Goal: Complete application form: Complete application form

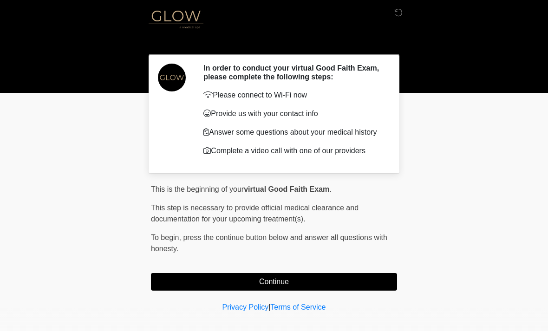
click at [364, 286] on button "Continue" at bounding box center [274, 282] width 246 height 18
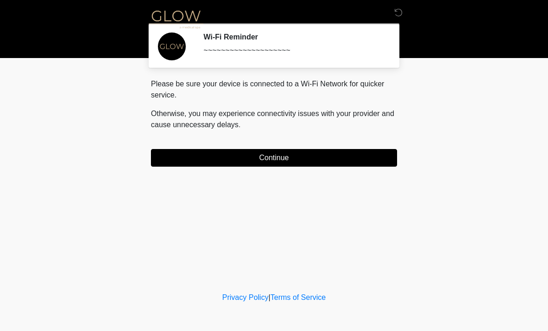
click at [358, 166] on button "Continue" at bounding box center [274, 158] width 246 height 18
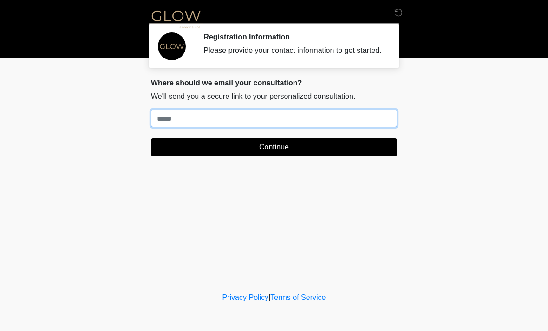
click at [275, 127] on input "Where should we email your treatment plan?" at bounding box center [274, 119] width 246 height 18
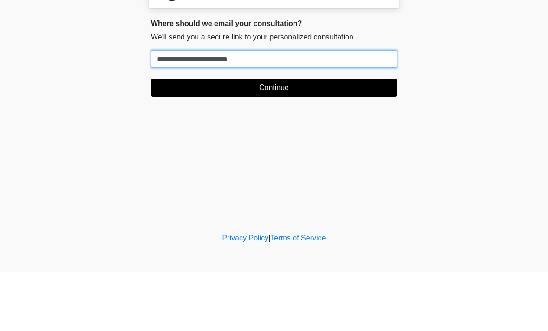
type input "**********"
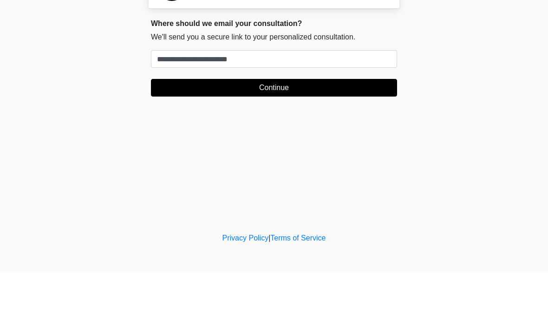
click at [335, 139] on button "Continue" at bounding box center [274, 148] width 246 height 18
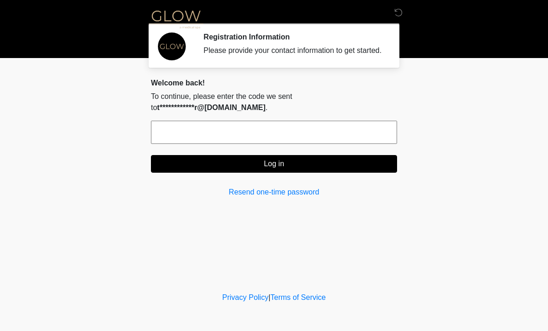
click at [317, 139] on input "text" at bounding box center [274, 132] width 246 height 23
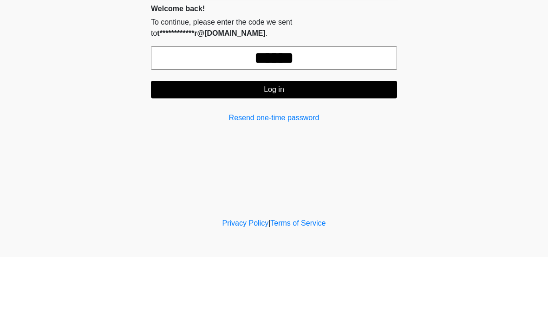
type input "******"
click at [355, 155] on button "Log in" at bounding box center [274, 164] width 246 height 18
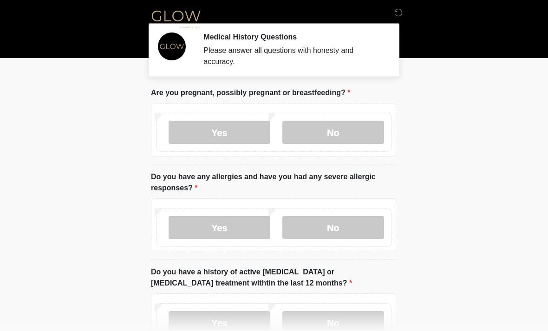
click at [358, 133] on label "No" at bounding box center [334, 132] width 102 height 23
click at [369, 229] on label "No" at bounding box center [334, 227] width 102 height 23
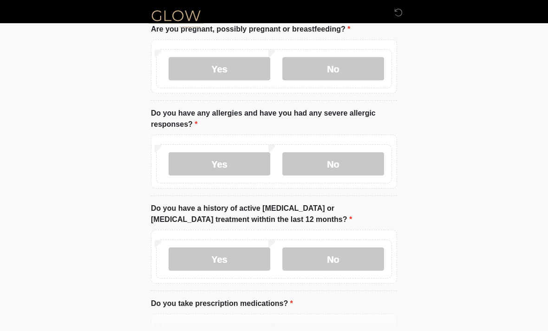
scroll to position [79, 0]
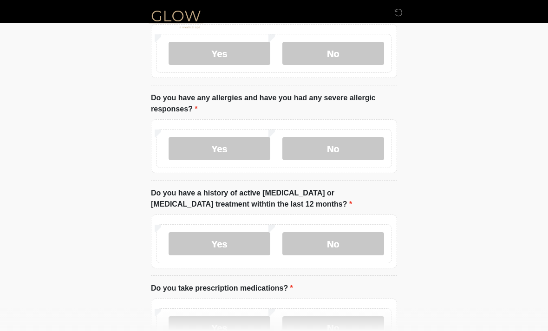
click at [357, 244] on label "No" at bounding box center [334, 243] width 102 height 23
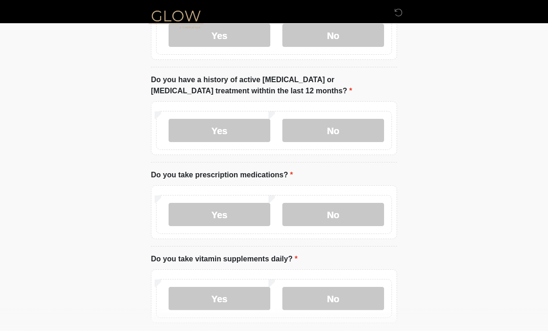
scroll to position [196, 0]
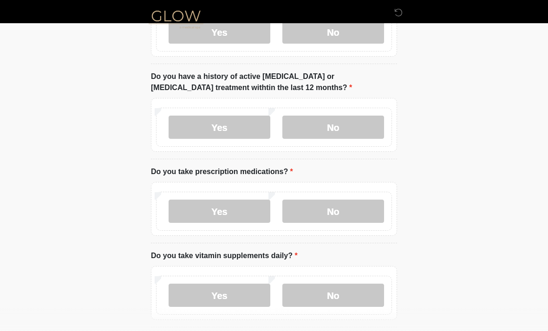
click at [247, 213] on label "Yes" at bounding box center [220, 211] width 102 height 23
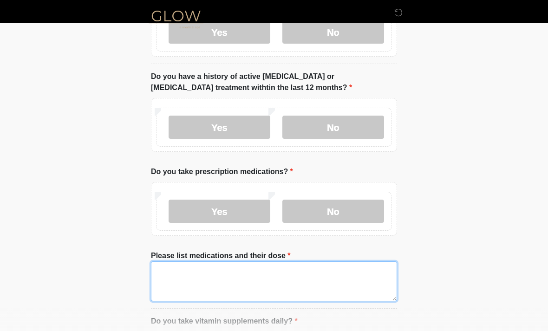
click at [315, 281] on textarea "Please list medications and their dose" at bounding box center [274, 282] width 246 height 40
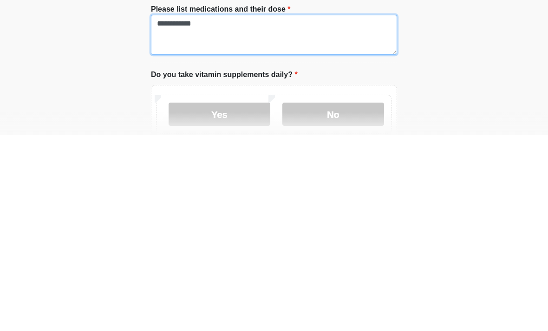
scroll to position [248, 0]
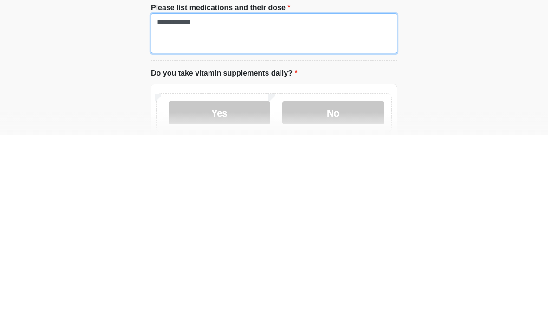
type textarea "**********"
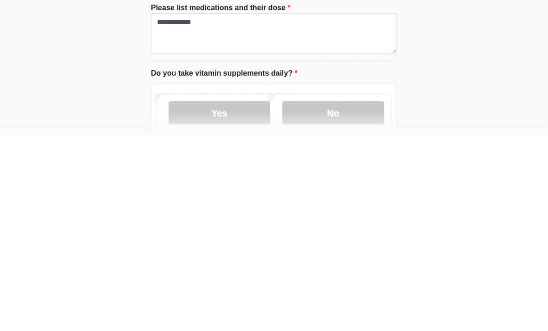
click at [250, 297] on label "Yes" at bounding box center [220, 308] width 102 height 23
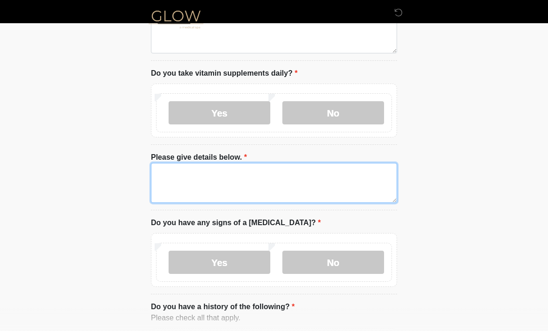
click at [325, 181] on textarea "Please give details below." at bounding box center [274, 183] width 246 height 40
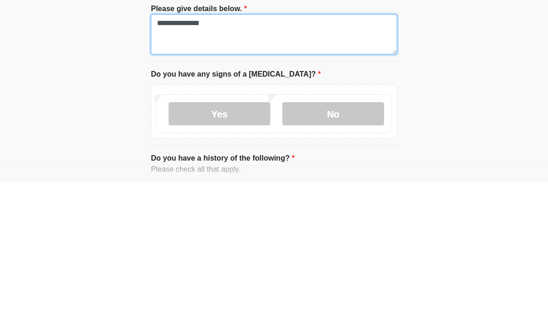
type textarea "**********"
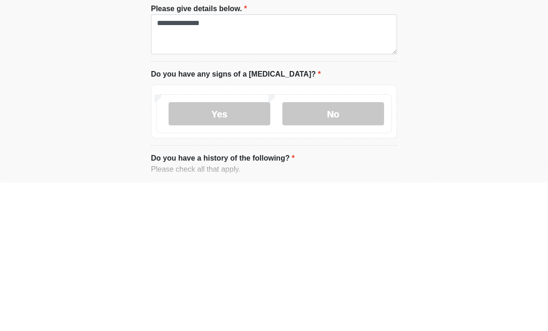
click at [357, 251] on label "No" at bounding box center [334, 262] width 102 height 23
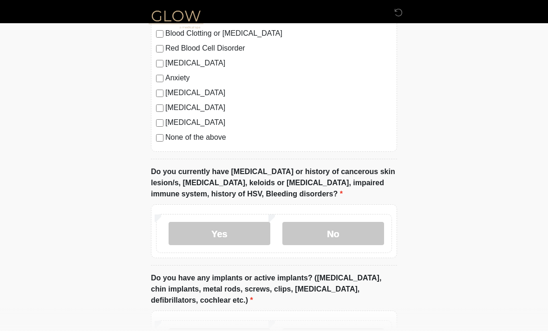
scroll to position [819, 0]
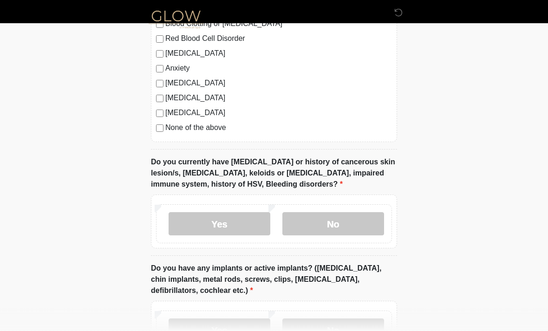
click at [366, 221] on label "No" at bounding box center [334, 223] width 102 height 23
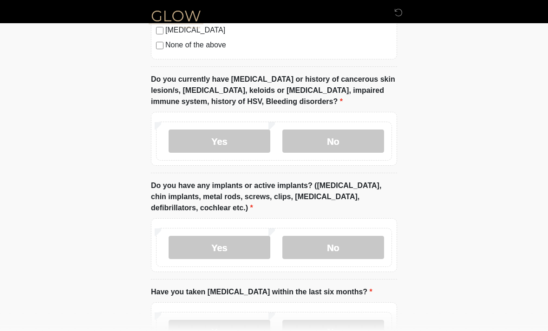
scroll to position [903, 0]
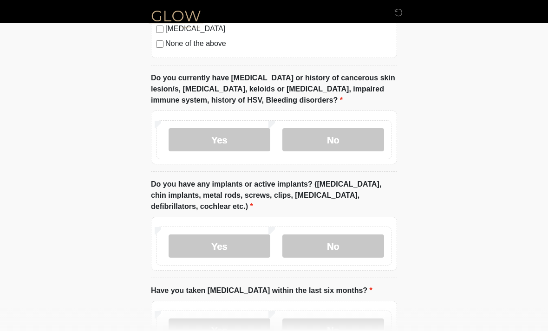
click at [361, 247] on label "No" at bounding box center [334, 246] width 102 height 23
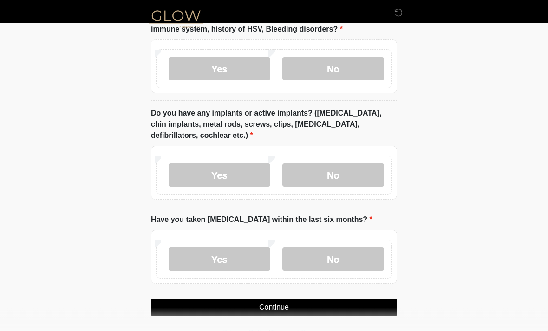
scroll to position [977, 0]
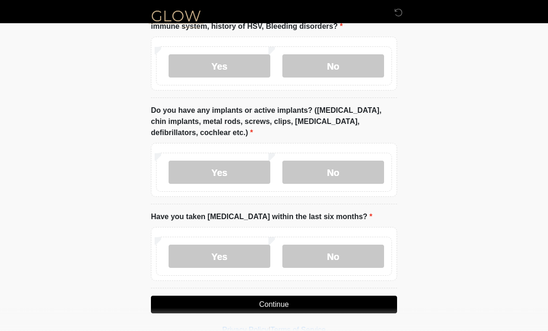
click at [356, 253] on label "No" at bounding box center [334, 256] width 102 height 23
click at [315, 302] on button "Continue" at bounding box center [274, 305] width 246 height 18
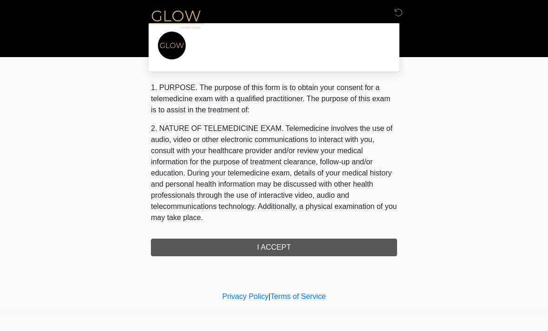
scroll to position [0, 0]
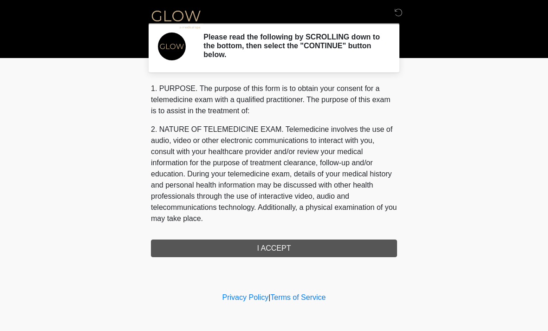
click at [335, 249] on div "1. PURPOSE. The purpose of this form is to obtain your consent for a telemedici…" at bounding box center [274, 170] width 246 height 174
click at [304, 246] on div "1. PURPOSE. The purpose of this form is to obtain your consent for a telemedici…" at bounding box center [274, 170] width 246 height 174
click at [281, 244] on div "1. PURPOSE. The purpose of this form is to obtain your consent for a telemedici…" at bounding box center [274, 170] width 246 height 174
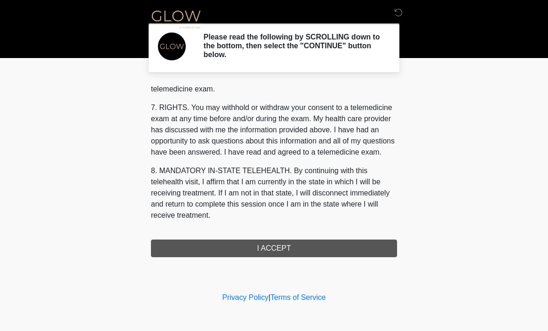
click at [283, 250] on div "1. PURPOSE. The purpose of this form is to obtain your consent for a telemedici…" at bounding box center [274, 170] width 246 height 174
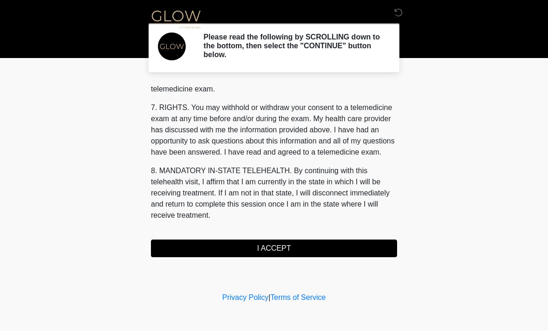
click at [282, 245] on button "I ACCEPT" at bounding box center [274, 249] width 246 height 18
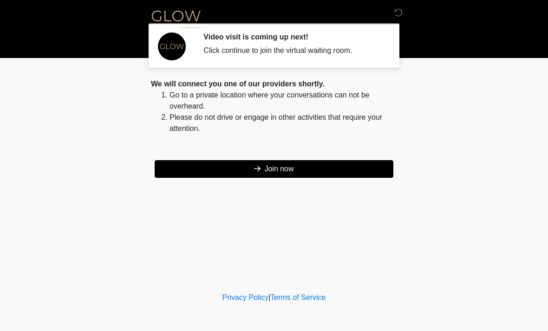
click at [318, 162] on button "Join now" at bounding box center [274, 169] width 239 height 18
